Goal: Task Accomplishment & Management: Manage account settings

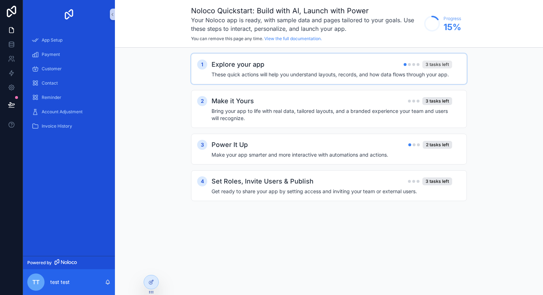
click at [427, 67] on div "3 tasks left" at bounding box center [437, 65] width 30 height 8
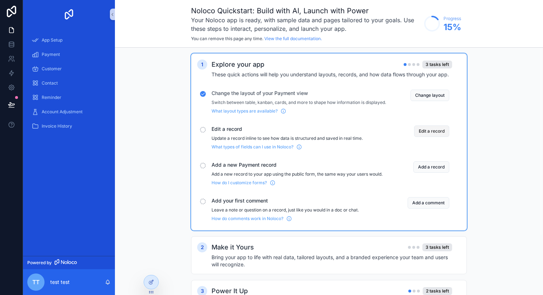
click at [435, 137] on button "Edit a record" at bounding box center [431, 131] width 35 height 11
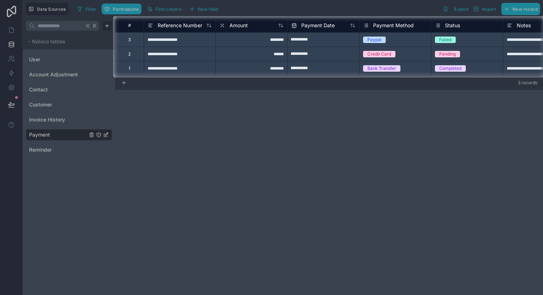
click at [311, 69] on input "**********" at bounding box center [322, 68] width 71 height 11
select select "****"
select select "*"
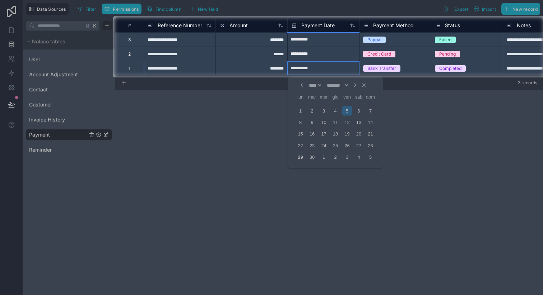
click at [325, 140] on div at bounding box center [271, 187] width 543 height 218
click at [318, 135] on div at bounding box center [271, 187] width 543 height 218
click at [339, 139] on div at bounding box center [271, 187] width 543 height 218
click at [303, 67] on input "**********" at bounding box center [322, 68] width 71 height 11
select select "****"
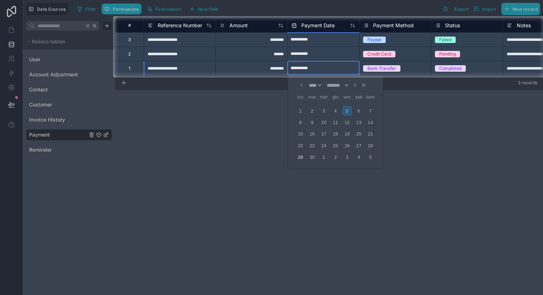
select select "*"
click at [305, 51] on input "**********" at bounding box center [322, 53] width 71 height 11
select select "****"
select select "*"
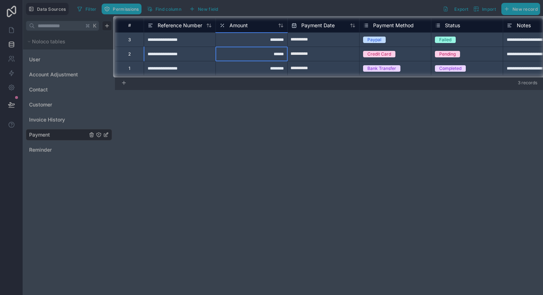
click at [263, 38] on div "********" at bounding box center [251, 39] width 72 height 14
click at [254, 57] on div "******" at bounding box center [251, 54] width 72 height 14
type input "**"
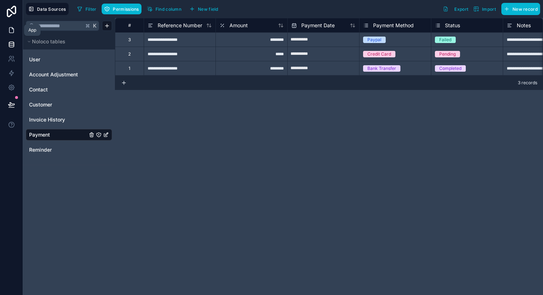
click at [12, 31] on icon at bounding box center [11, 30] width 7 height 7
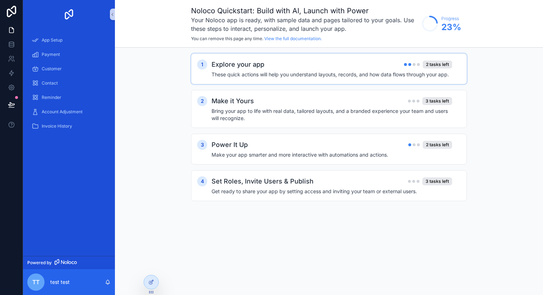
click at [352, 70] on div "Explore your app 2 tasks left These quick actions will help you understand layo…" at bounding box center [335, 69] width 249 height 19
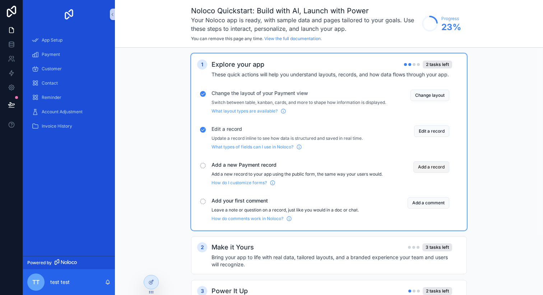
click at [436, 172] on button "Add a record" at bounding box center [431, 166] width 36 height 11
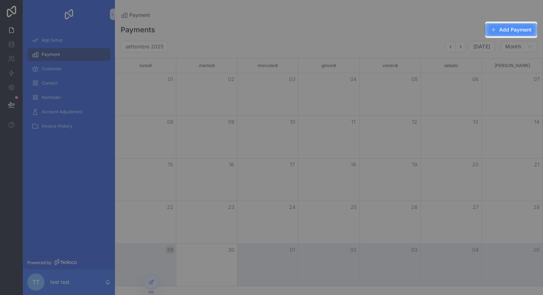
click at [514, 28] on button "Add Payment" at bounding box center [510, 29] width 52 height 13
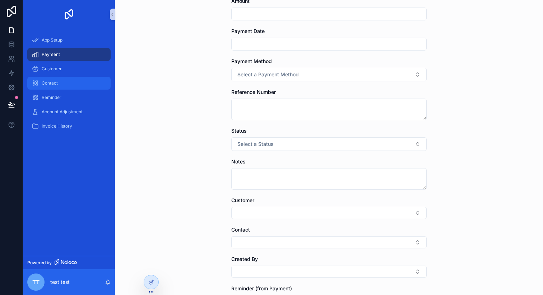
scroll to position [51, 0]
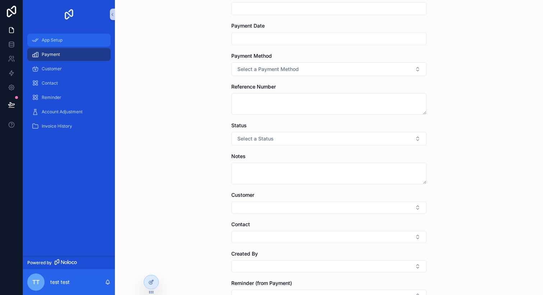
click at [53, 37] on span "App Setup" at bounding box center [52, 40] width 21 height 6
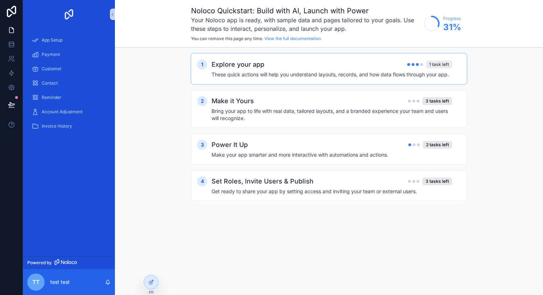
click at [443, 64] on div "1 task left" at bounding box center [439, 65] width 26 height 8
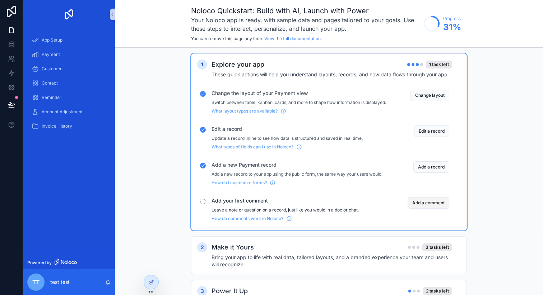
click at [434, 207] on button "Add a comment" at bounding box center [428, 202] width 42 height 11
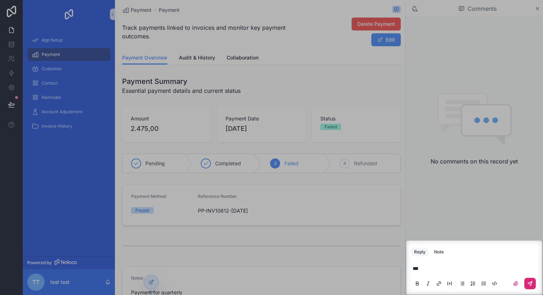
click at [529, 282] on icon "scrollable content" at bounding box center [530, 284] width 6 height 6
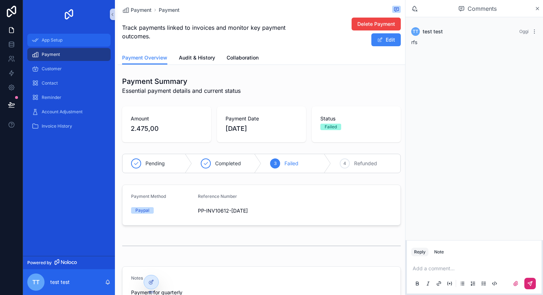
click at [47, 38] on span "App Setup" at bounding box center [52, 40] width 21 height 6
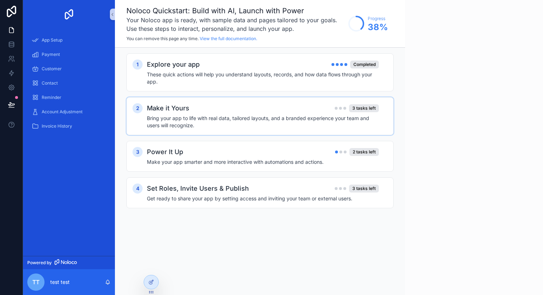
click at [228, 106] on div "Make it Yours 3 tasks left" at bounding box center [263, 108] width 232 height 10
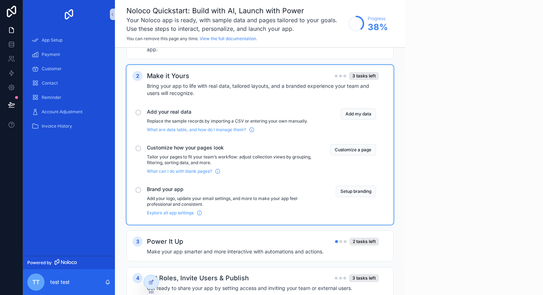
scroll to position [42, 0]
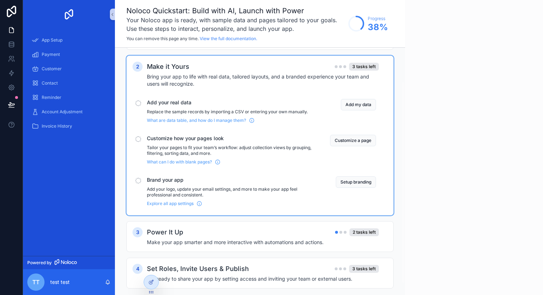
click at [162, 103] on span "Add your real data" at bounding box center [230, 102] width 166 height 7
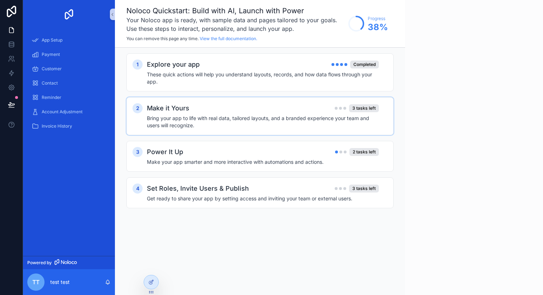
click at [198, 102] on div "2 Make it Yours 3 tasks left Bring your app to life with real data, tailored la…" at bounding box center [259, 116] width 267 height 38
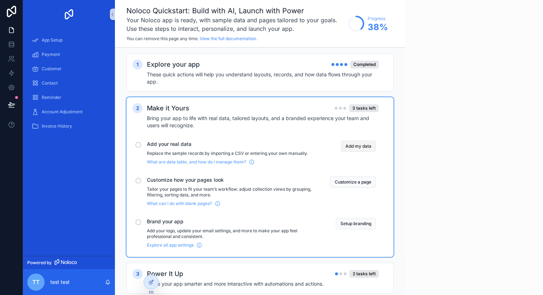
click at [356, 144] on button "Add my data" at bounding box center [358, 146] width 35 height 11
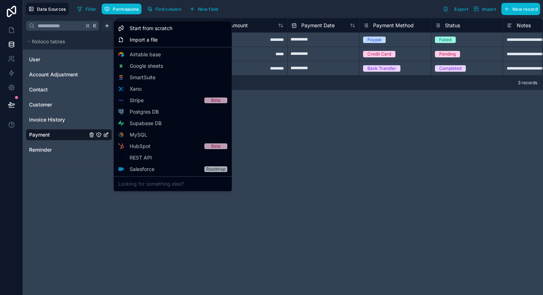
click at [109, 25] on html "**********" at bounding box center [271, 147] width 543 height 295
click at [12, 30] on html "**********" at bounding box center [271, 147] width 543 height 295
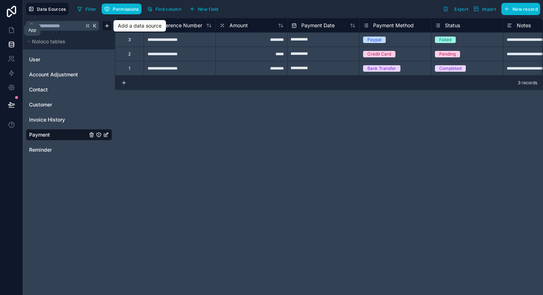
click at [12, 30] on icon at bounding box center [11, 30] width 7 height 7
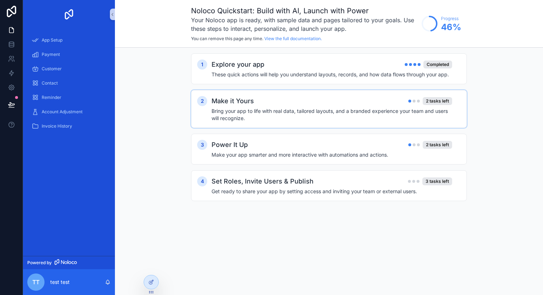
click at [373, 101] on div "Make it Yours 2 tasks left" at bounding box center [331, 101] width 240 height 10
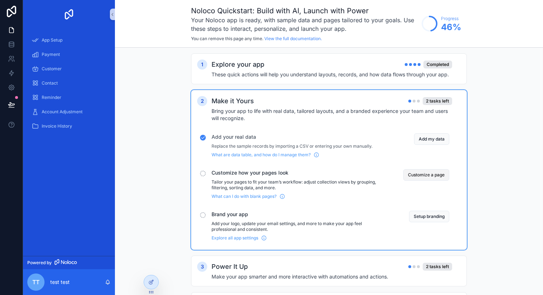
click at [426, 177] on button "Customize a page" at bounding box center [426, 174] width 46 height 11
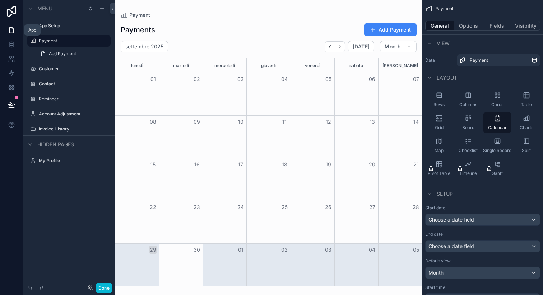
click at [9, 31] on icon at bounding box center [11, 30] width 4 height 5
click at [52, 29] on div "App Setup" at bounding box center [69, 26] width 60 height 9
click at [60, 29] on div "App Setup" at bounding box center [69, 26] width 60 height 9
click at [59, 26] on label "App Setup" at bounding box center [67, 26] width 57 height 6
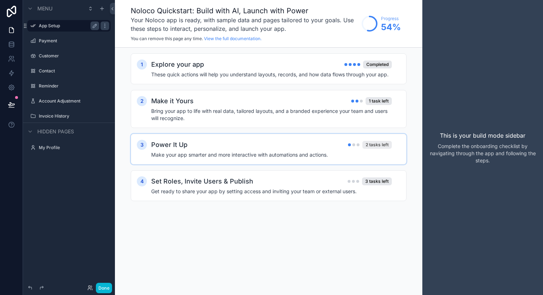
click at [380, 145] on div "2 tasks left" at bounding box center [376, 145] width 29 height 8
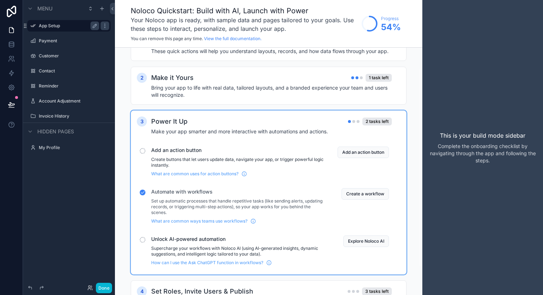
scroll to position [13, 0]
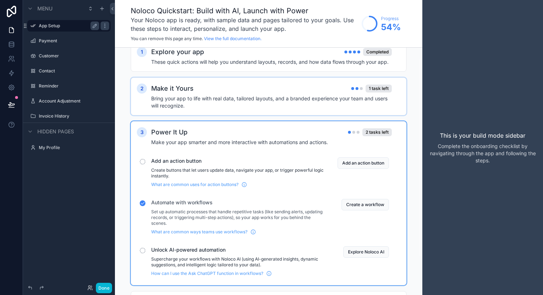
click at [331, 101] on h4 "Bring your app to life with real data, tailored layouts, and a branded experien…" at bounding box center [271, 102] width 240 height 14
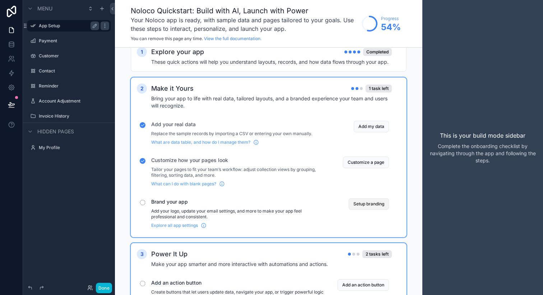
click at [360, 202] on button "Setup branding" at bounding box center [368, 203] width 40 height 11
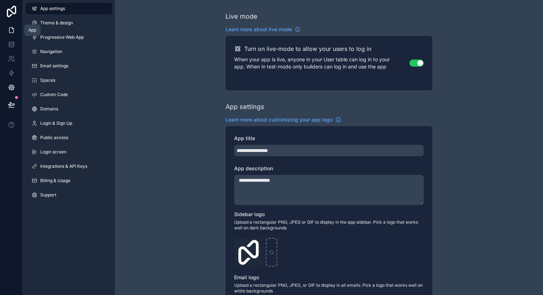
click at [11, 32] on icon at bounding box center [11, 30] width 7 height 7
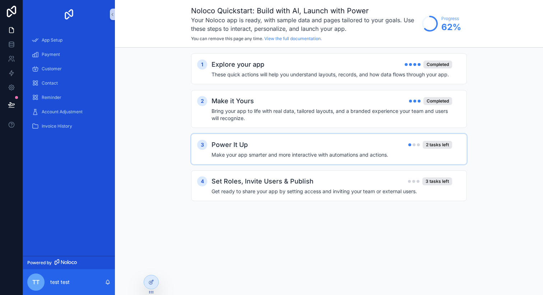
click at [373, 148] on div "Power It Up 2 tasks left" at bounding box center [331, 145] width 240 height 10
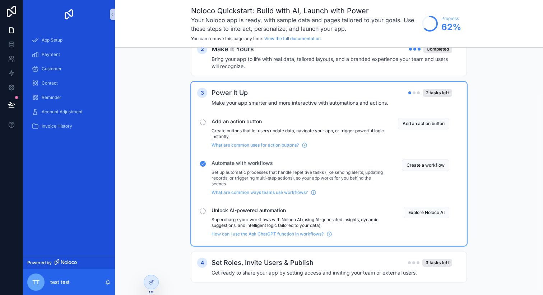
scroll to position [56, 0]
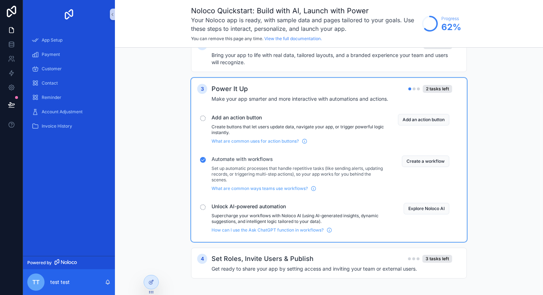
click at [220, 118] on span "Add an action button" at bounding box center [298, 117] width 174 height 7
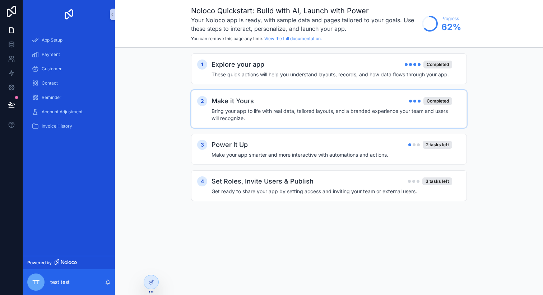
click at [384, 113] on h4 "Bring your app to life with real data, tailored layouts, and a branded experien…" at bounding box center [331, 115] width 240 height 14
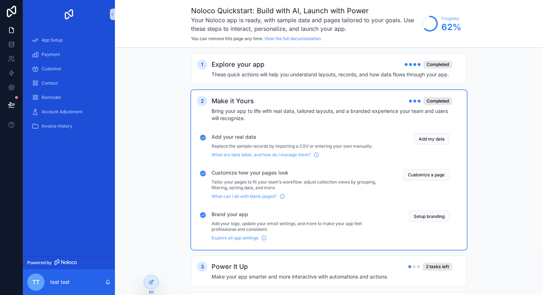
click at [384, 113] on h4 "Bring your app to life with real data, tailored layouts, and a branded experien…" at bounding box center [331, 115] width 240 height 14
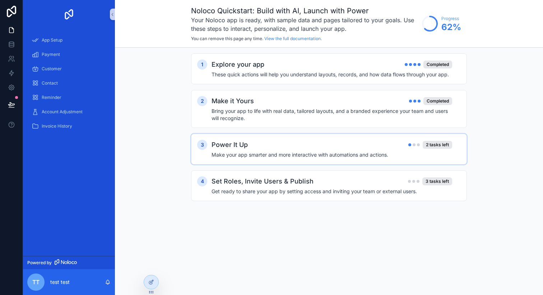
click at [394, 148] on div "Power It Up 2 tasks left" at bounding box center [331, 145] width 240 height 10
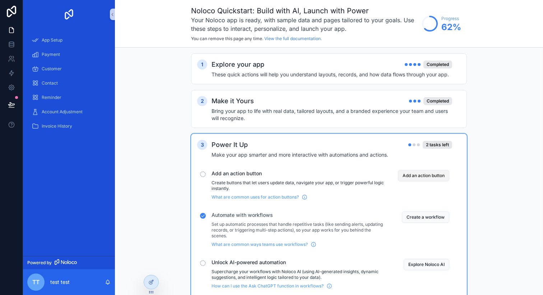
click at [420, 177] on button "Add an action button" at bounding box center [423, 175] width 51 height 11
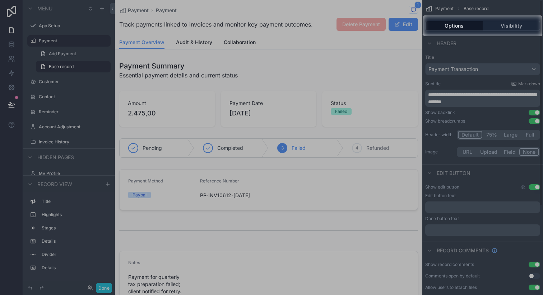
click at [451, 24] on button "Options" at bounding box center [454, 26] width 58 height 10
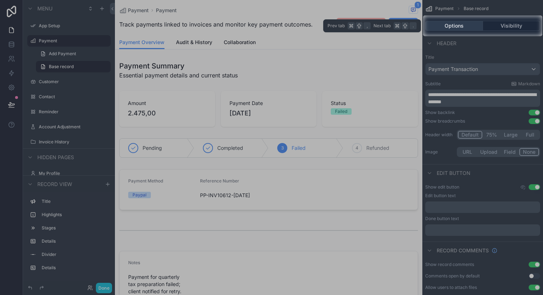
click at [451, 24] on button "Options" at bounding box center [454, 26] width 58 height 10
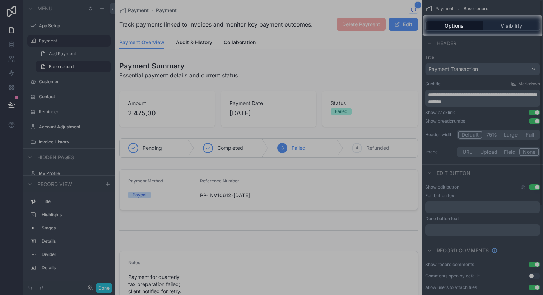
click at [454, 26] on button "Options" at bounding box center [454, 26] width 58 height 10
click at [509, 32] on div "Options Visibility" at bounding box center [482, 25] width 121 height 17
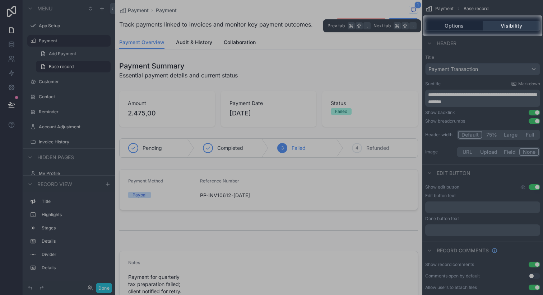
click at [501, 26] on button "Visibility" at bounding box center [511, 26] width 57 height 10
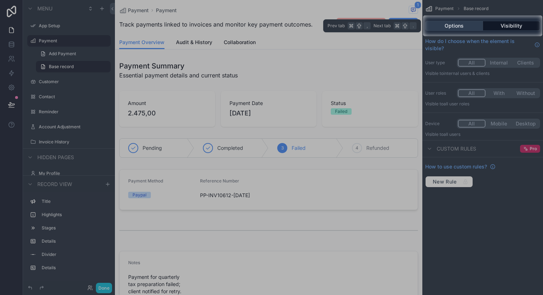
click at [460, 26] on button "Options" at bounding box center [454, 26] width 58 height 10
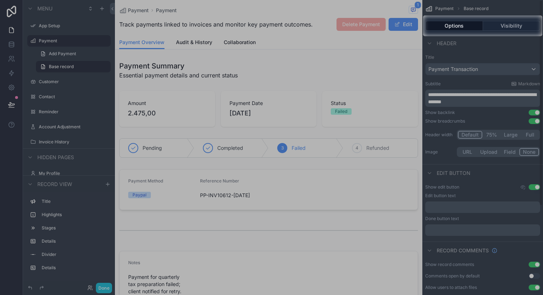
click at [465, 104] on div at bounding box center [271, 165] width 543 height 259
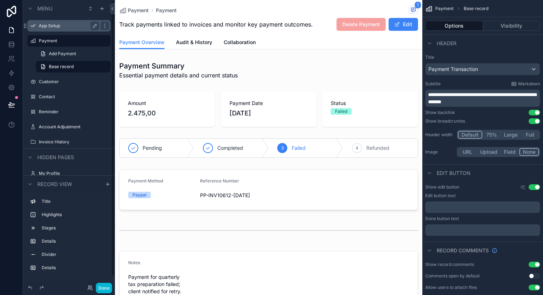
click at [39, 28] on label "App Setup" at bounding box center [67, 26] width 57 height 6
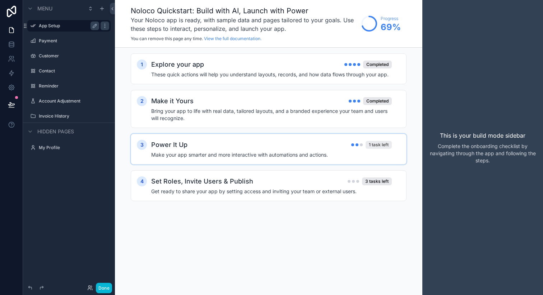
click at [372, 144] on div "1 task left" at bounding box center [378, 145] width 26 height 8
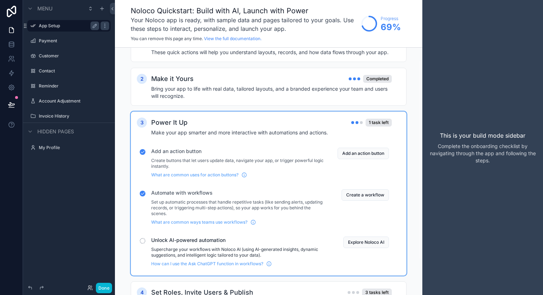
scroll to position [23, 0]
click at [360, 154] on button "Add an action button" at bounding box center [362, 153] width 51 height 11
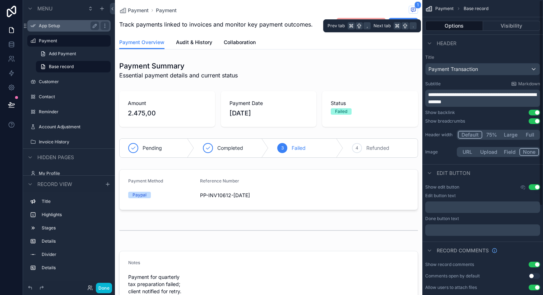
click at [452, 24] on button "Options" at bounding box center [454, 26] width 58 height 10
click at [452, 25] on button "Options" at bounding box center [454, 26] width 58 height 10
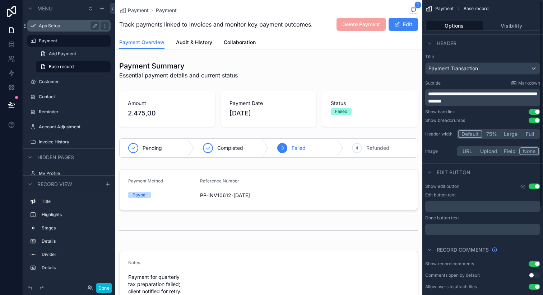
scroll to position [0, 0]
click at [55, 28] on label "App Setup" at bounding box center [67, 26] width 57 height 6
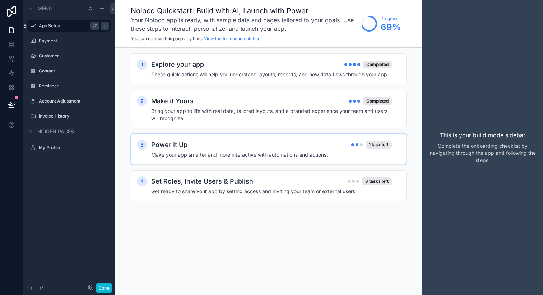
click at [247, 144] on div "Power It Up 1 task left" at bounding box center [271, 145] width 240 height 10
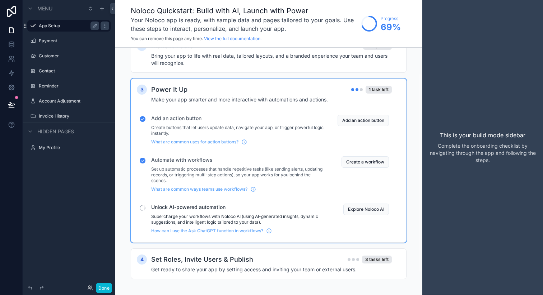
scroll to position [60, 0]
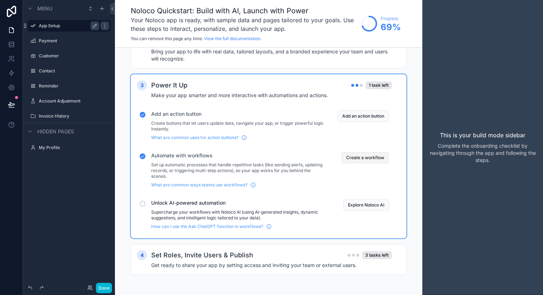
click at [367, 163] on div "Create a workflow" at bounding box center [359, 170] width 57 height 36
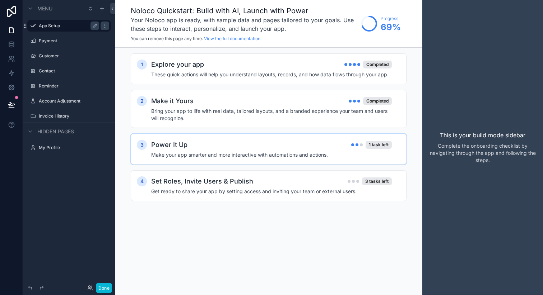
scroll to position [0, 0]
click at [357, 152] on h4 "Make your app smarter and more interactive with automations and actions." at bounding box center [271, 154] width 240 height 7
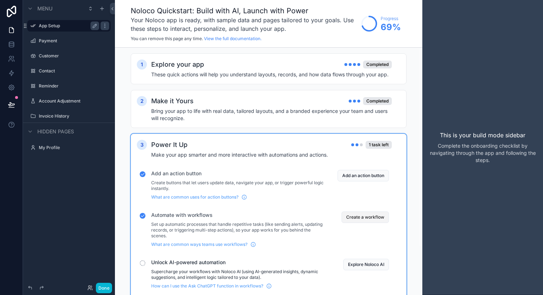
click at [371, 216] on button "Create a workflow" at bounding box center [364, 217] width 47 height 11
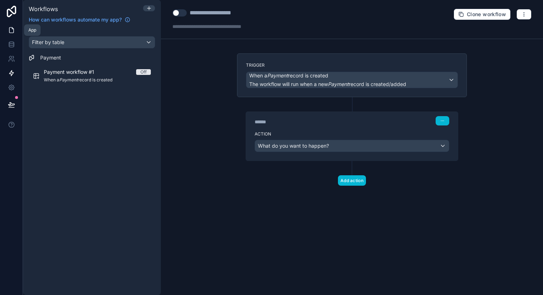
click at [9, 28] on icon at bounding box center [11, 30] width 4 height 5
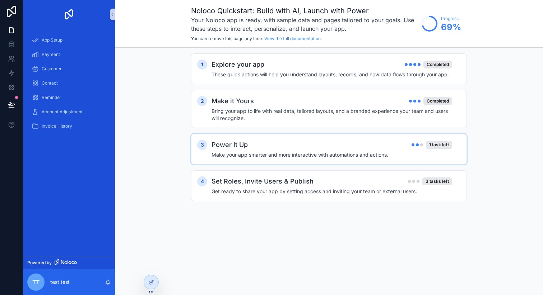
click at [347, 152] on h4 "Make your app smarter and more interactive with automations and actions." at bounding box center [331, 154] width 240 height 7
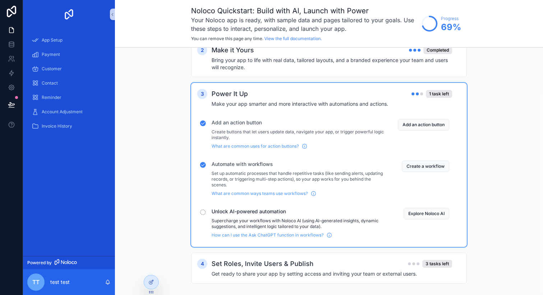
scroll to position [59, 0]
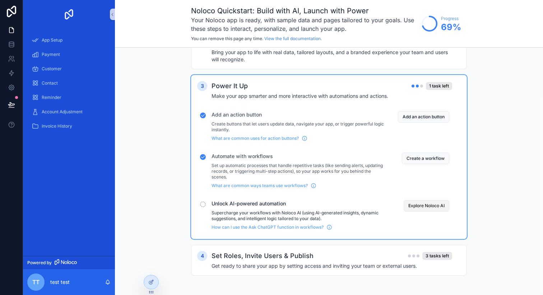
click at [421, 209] on button "Explore Noloco AI" at bounding box center [426, 205] width 46 height 11
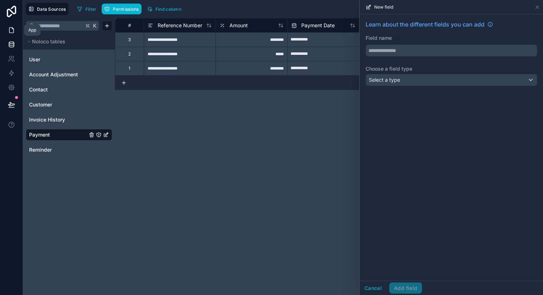
click at [12, 28] on icon at bounding box center [12, 28] width 1 height 1
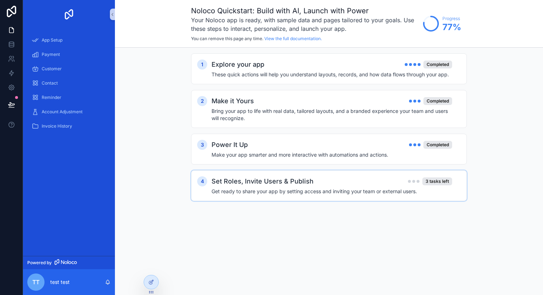
click at [320, 190] on h4 "Get ready to share your app by setting access and inviting your team or externa…" at bounding box center [331, 191] width 240 height 7
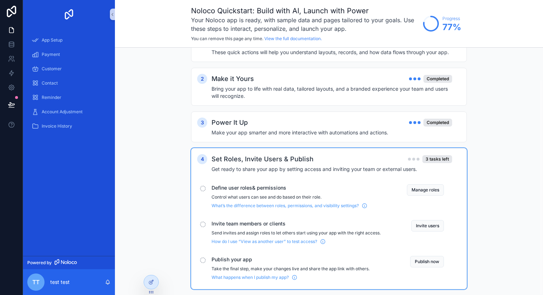
scroll to position [37, 0]
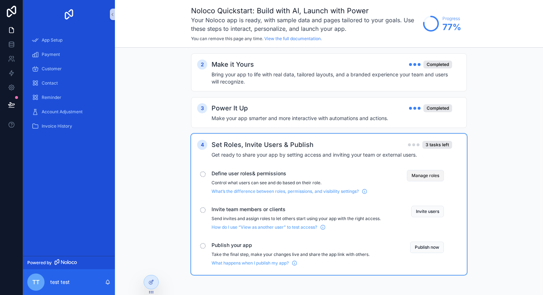
click at [415, 179] on button "Manage roles" at bounding box center [425, 175] width 37 height 11
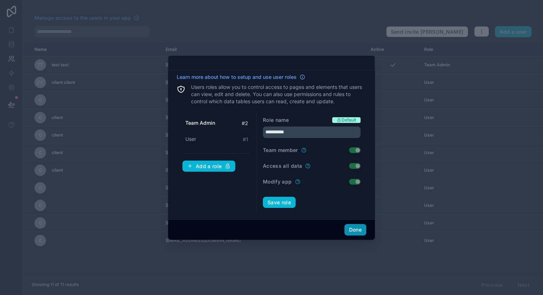
click at [354, 228] on button "Done" at bounding box center [355, 229] width 22 height 11
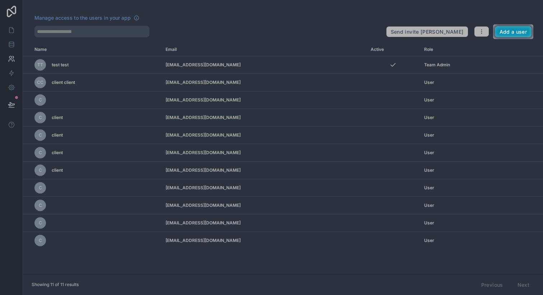
click at [518, 36] on button "Add a user" at bounding box center [513, 31] width 37 height 11
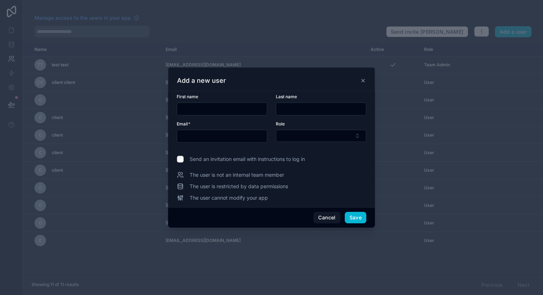
click at [363, 82] on icon at bounding box center [363, 81] width 6 height 6
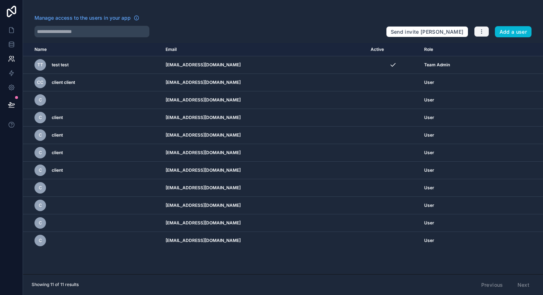
click at [481, 37] on button "button" at bounding box center [481, 31] width 15 height 11
click at [490, 47] on link "Manage roles" at bounding box center [495, 48] width 45 height 11
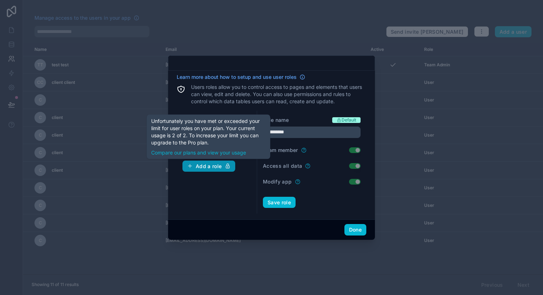
click at [211, 170] on button "Add a role" at bounding box center [208, 166] width 53 height 11
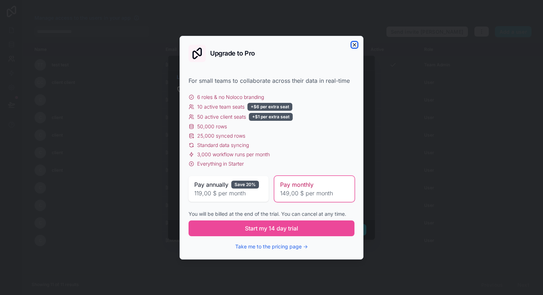
click at [354, 46] on icon "button" at bounding box center [354, 45] width 6 height 6
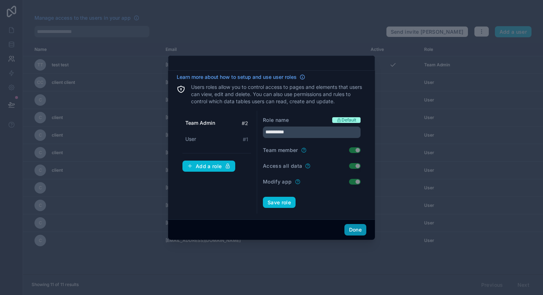
click at [354, 228] on button "Done" at bounding box center [355, 229] width 22 height 11
